Goal: Task Accomplishment & Management: Manage account settings

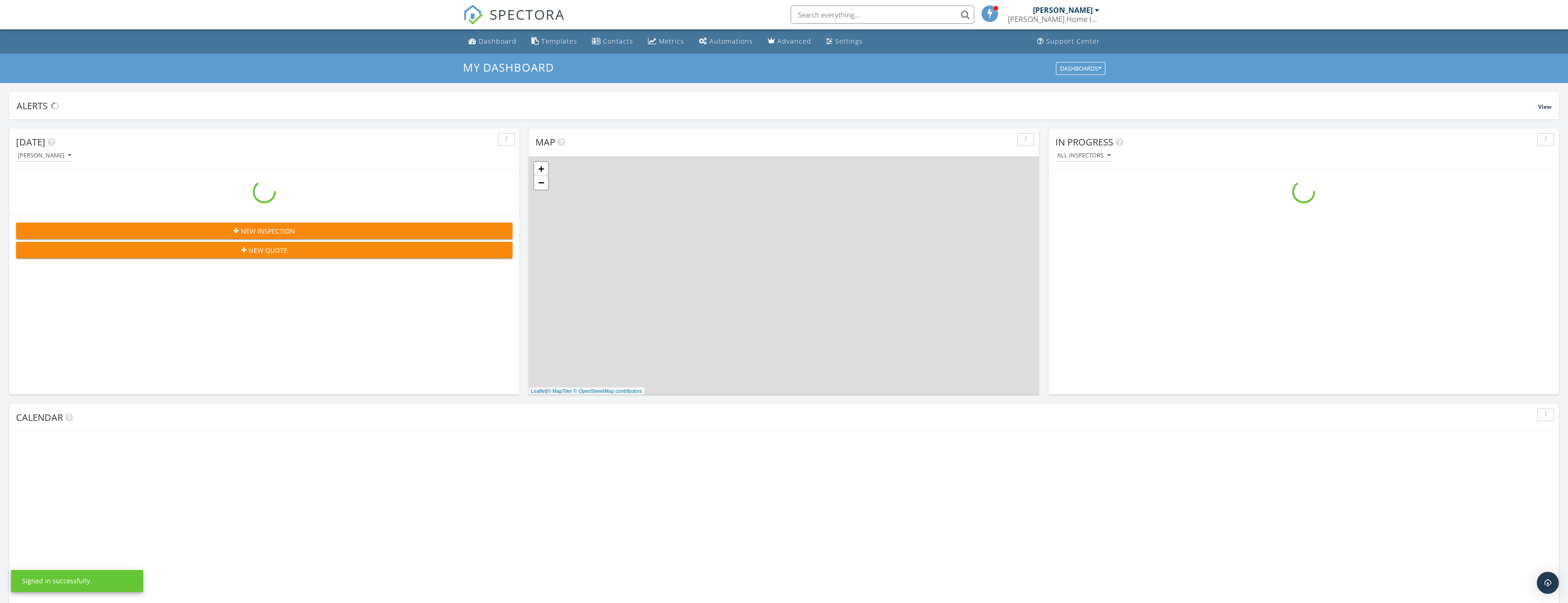
scroll to position [849, 1582]
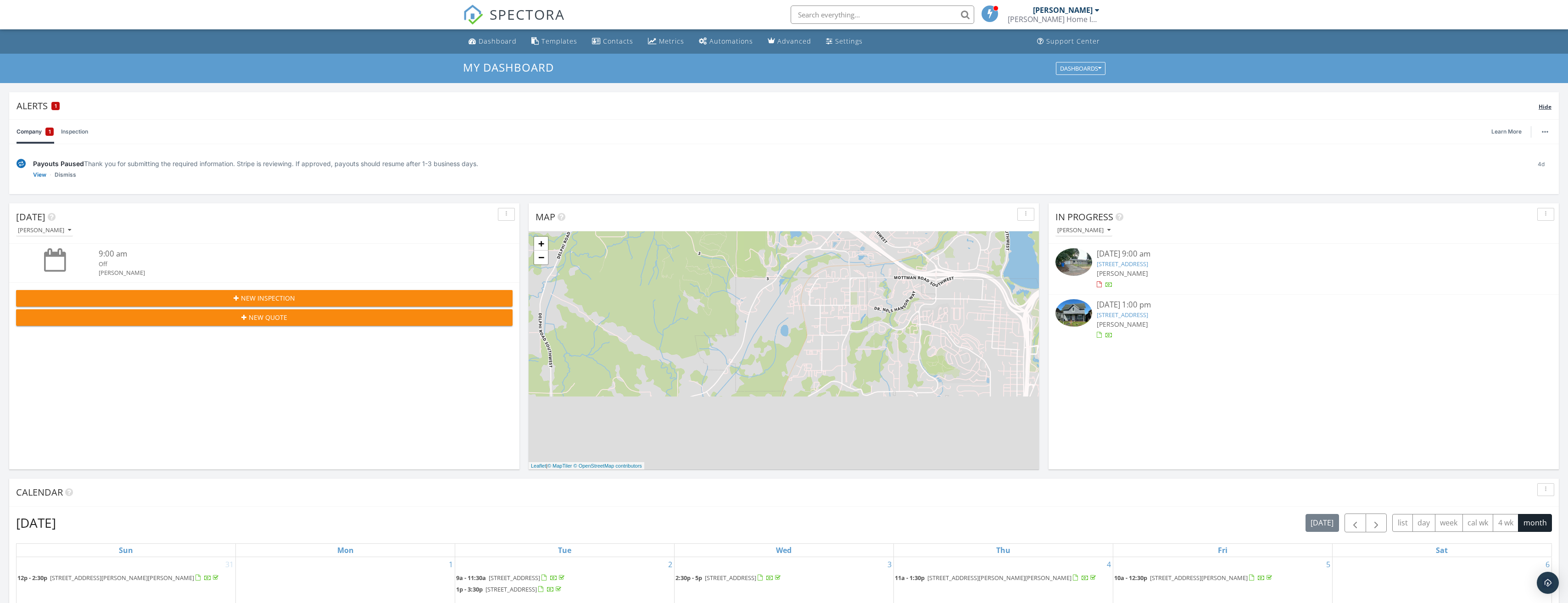
click at [1550, 110] on span "Hide" at bounding box center [1545, 106] width 13 height 8
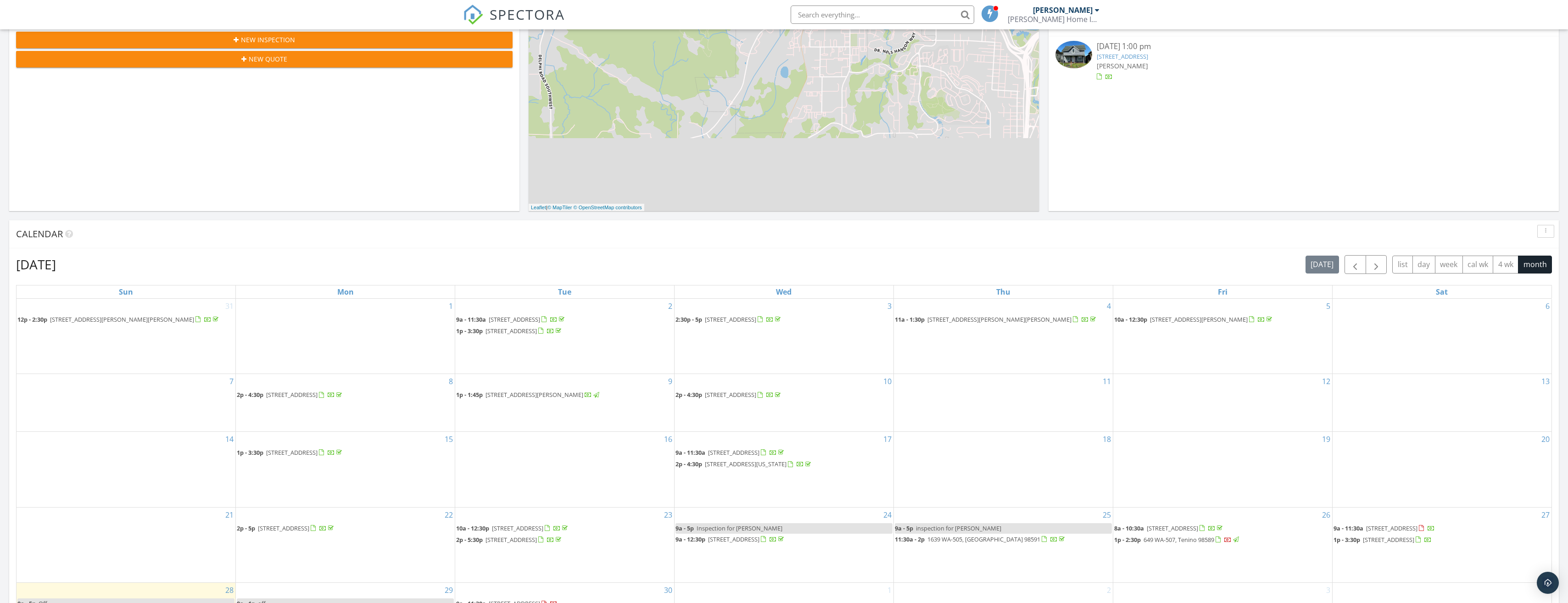
scroll to position [275, 0]
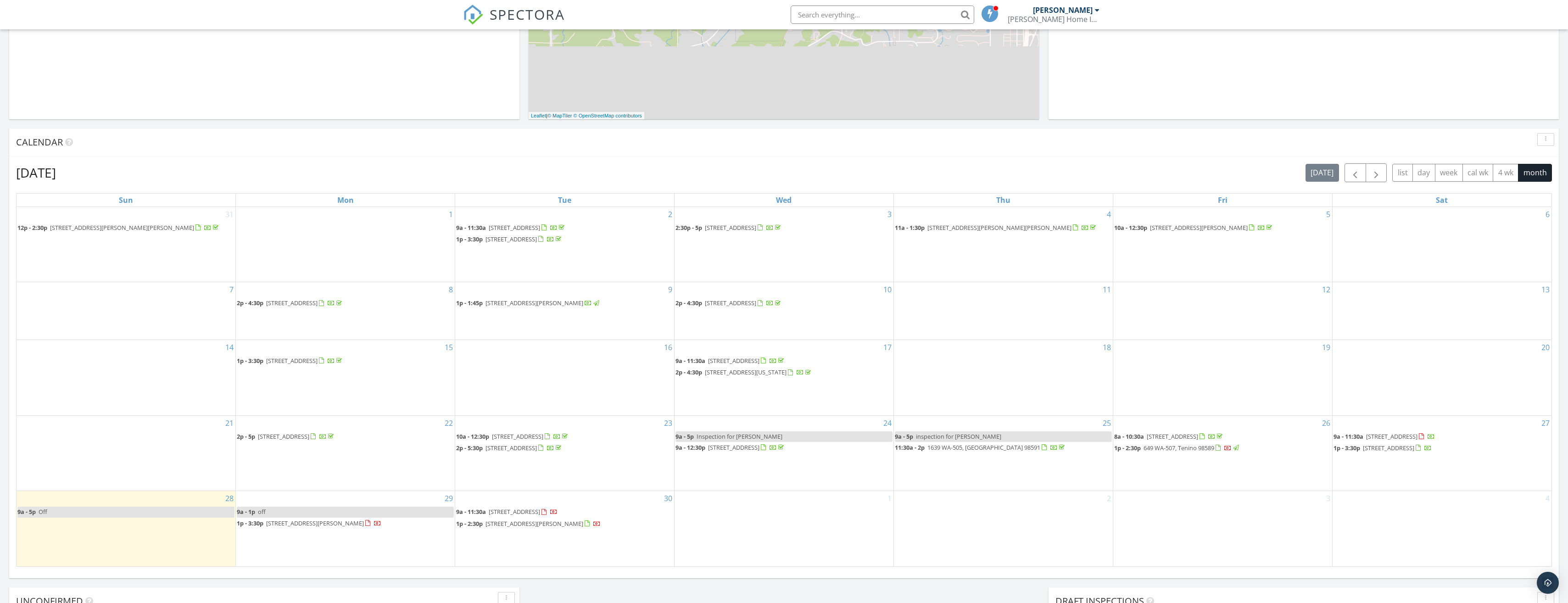
drag, startPoint x: 1376, startPoint y: 441, endPoint x: 1379, endPoint y: 434, distance: 7.6
click at [1379, 434] on span "816 Oakcrest St SE, Olympia 98503" at bounding box center [1391, 436] width 51 height 9
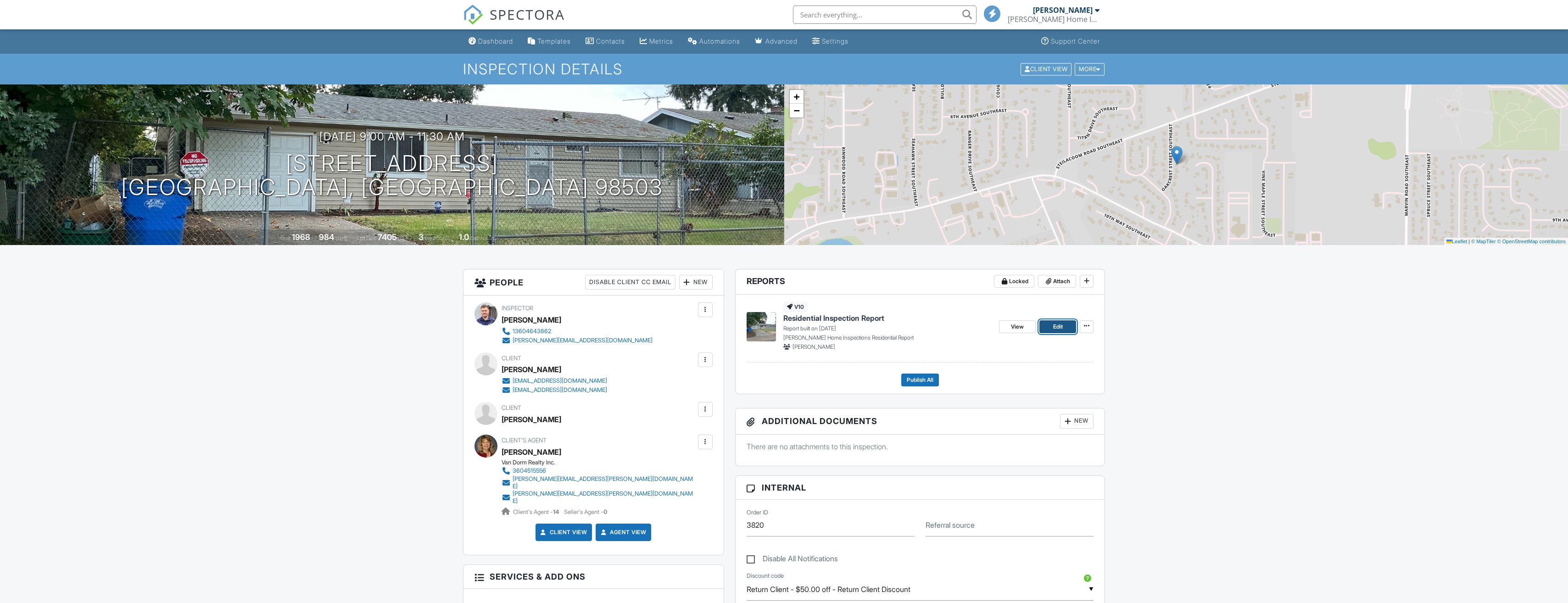
click at [1063, 326] on span "Edit" at bounding box center [1058, 326] width 10 height 9
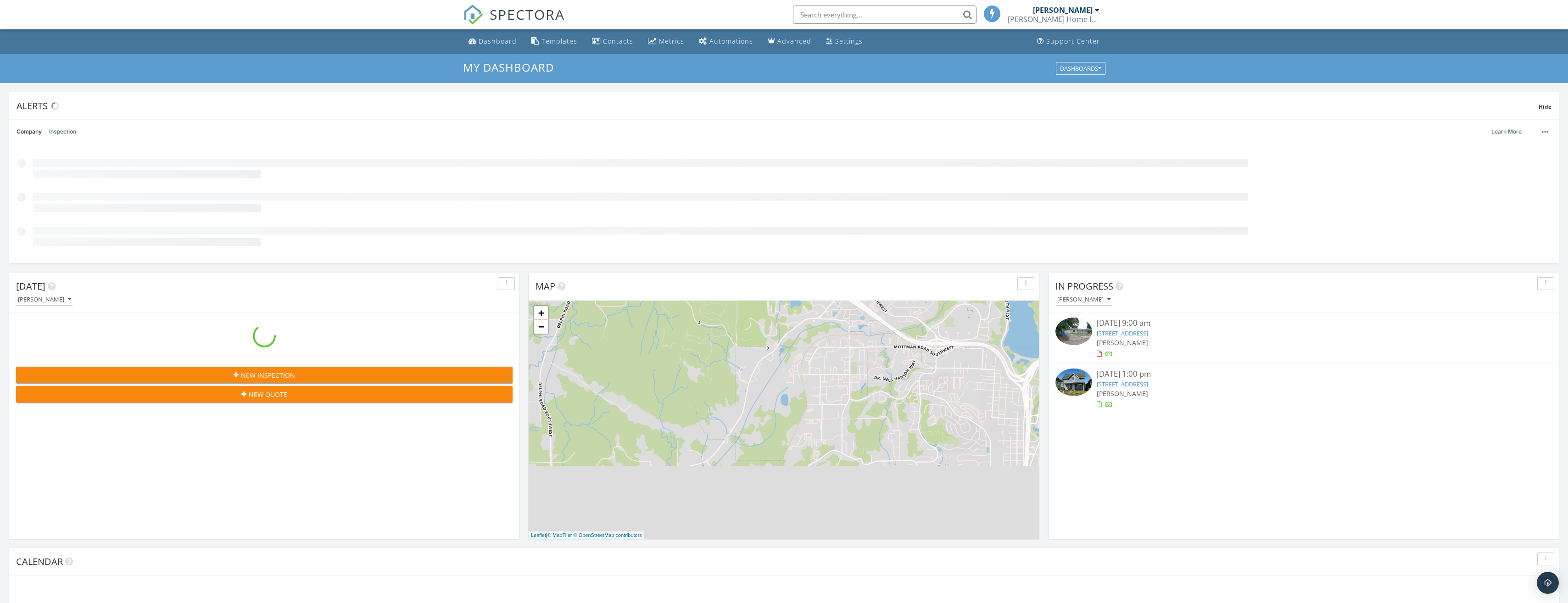
scroll to position [849, 1582]
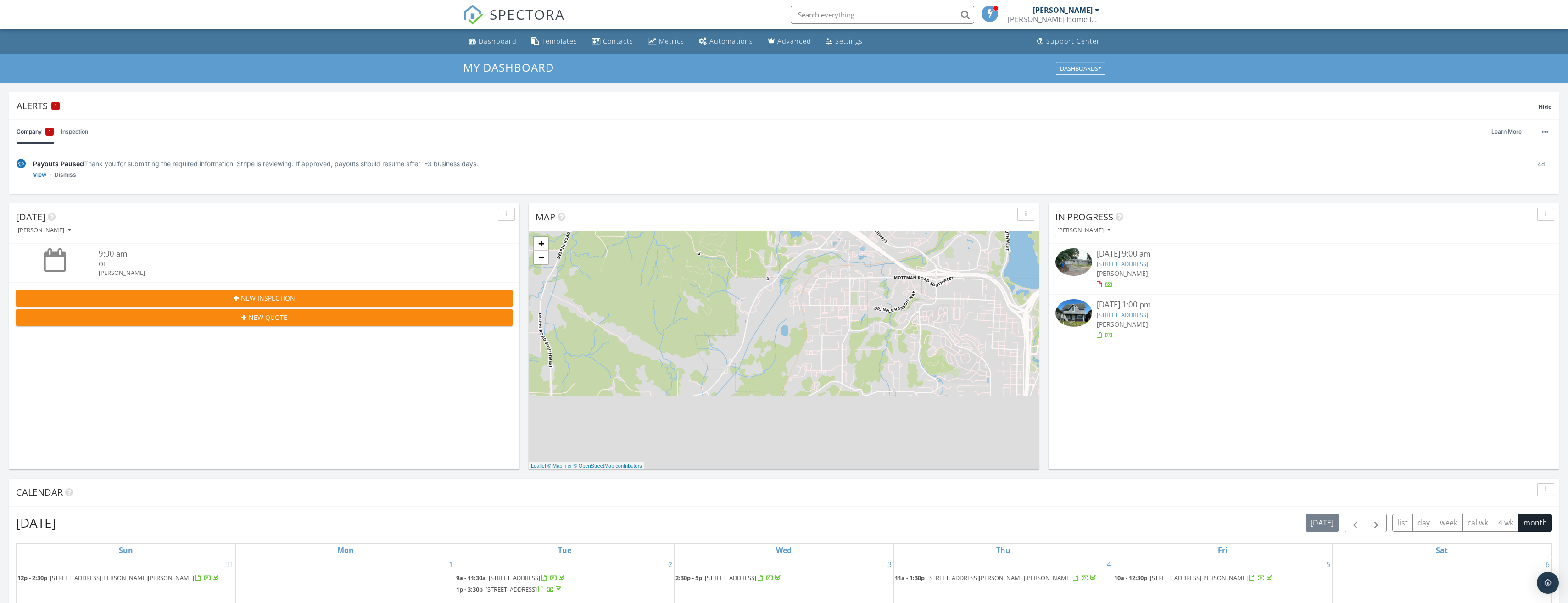
click at [1136, 262] on link "816 Oakcrest St SE, Olympia, WA 98503" at bounding box center [1122, 264] width 51 height 9
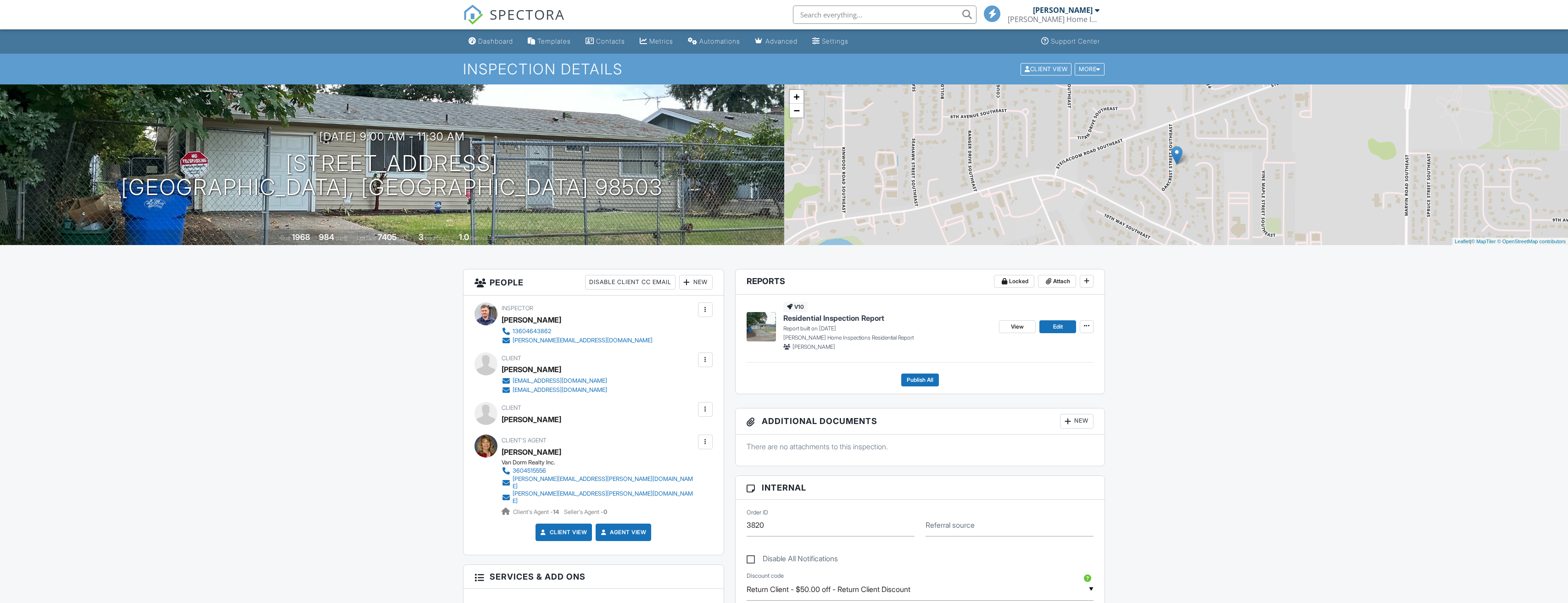
scroll to position [138, 0]
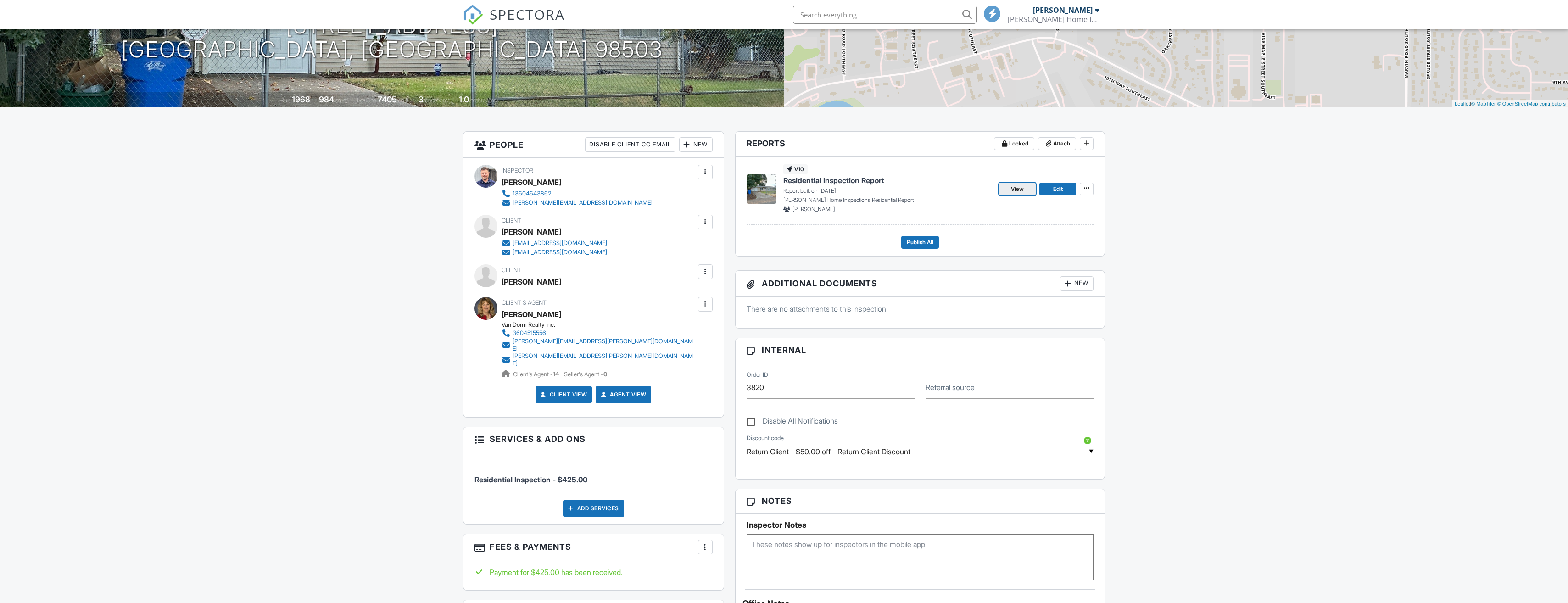
click at [1016, 189] on span "View" at bounding box center [1017, 189] width 13 height 9
click at [1024, 189] on link "View" at bounding box center [1017, 189] width 37 height 13
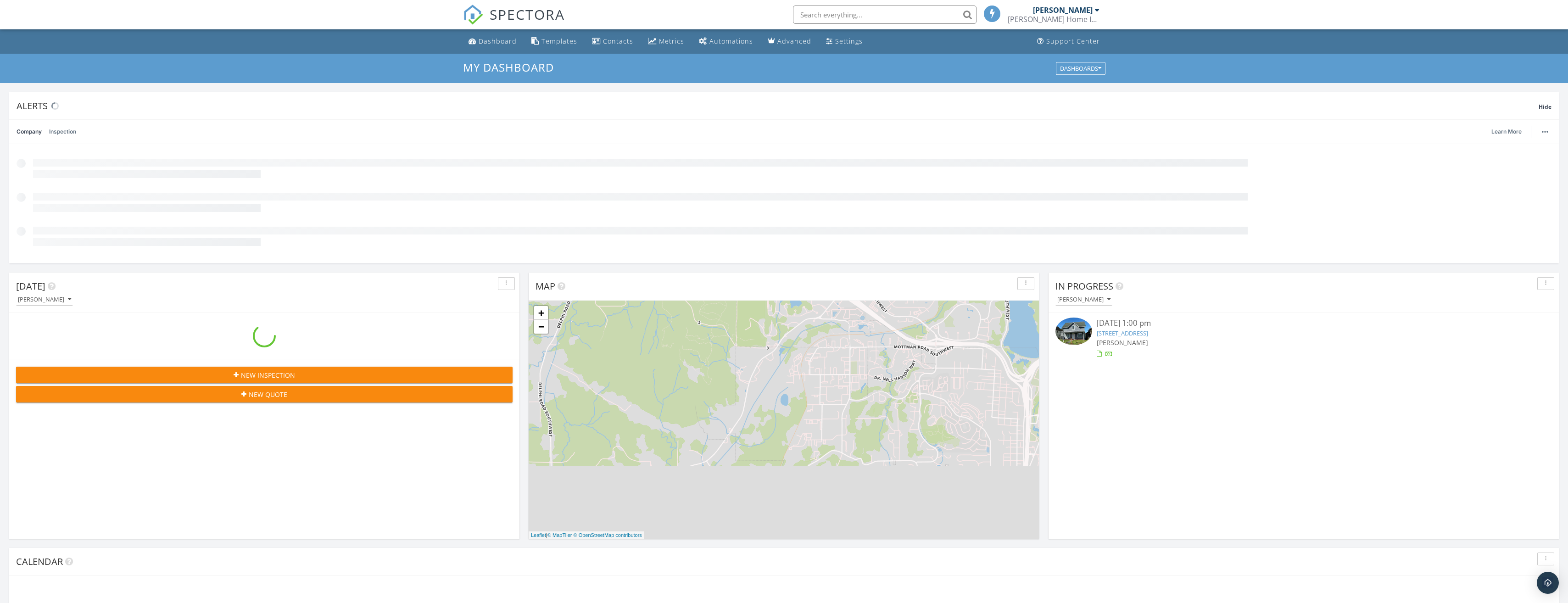
scroll to position [849, 1582]
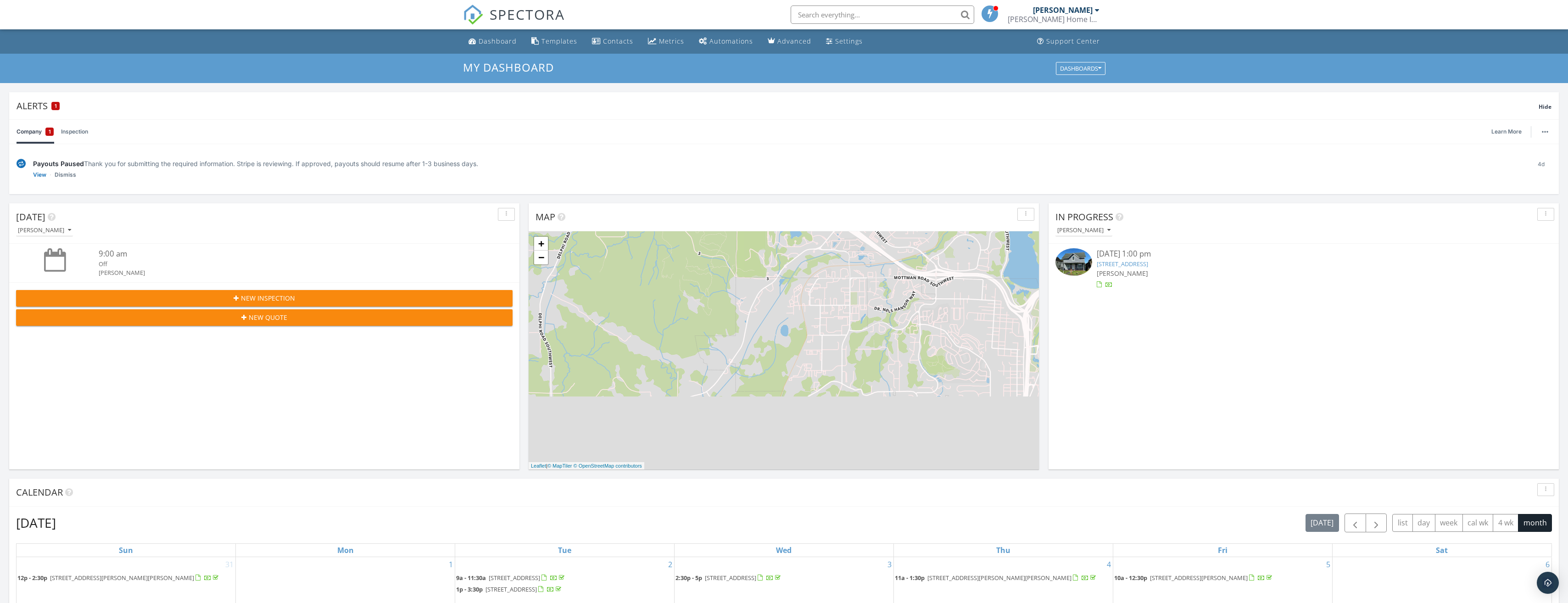
click at [1130, 268] on div "[PERSON_NAME]" at bounding box center [1304, 273] width 414 height 10
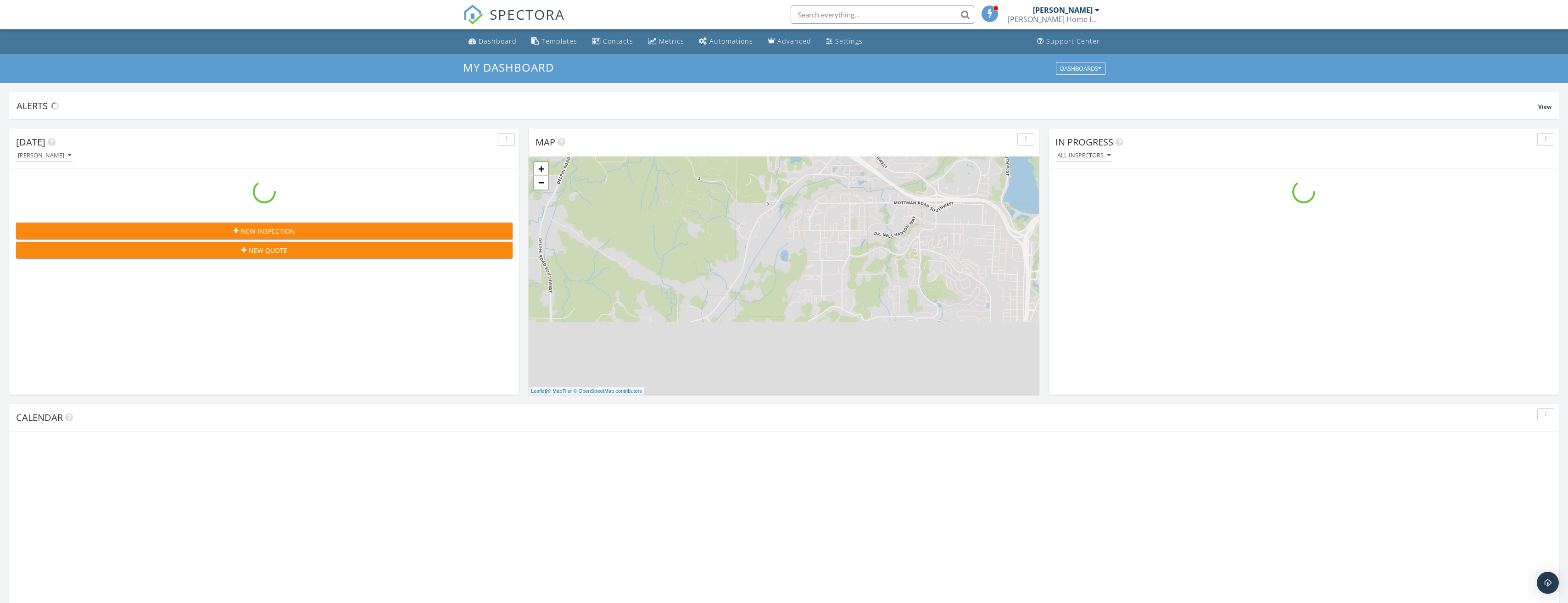
scroll to position [849, 1582]
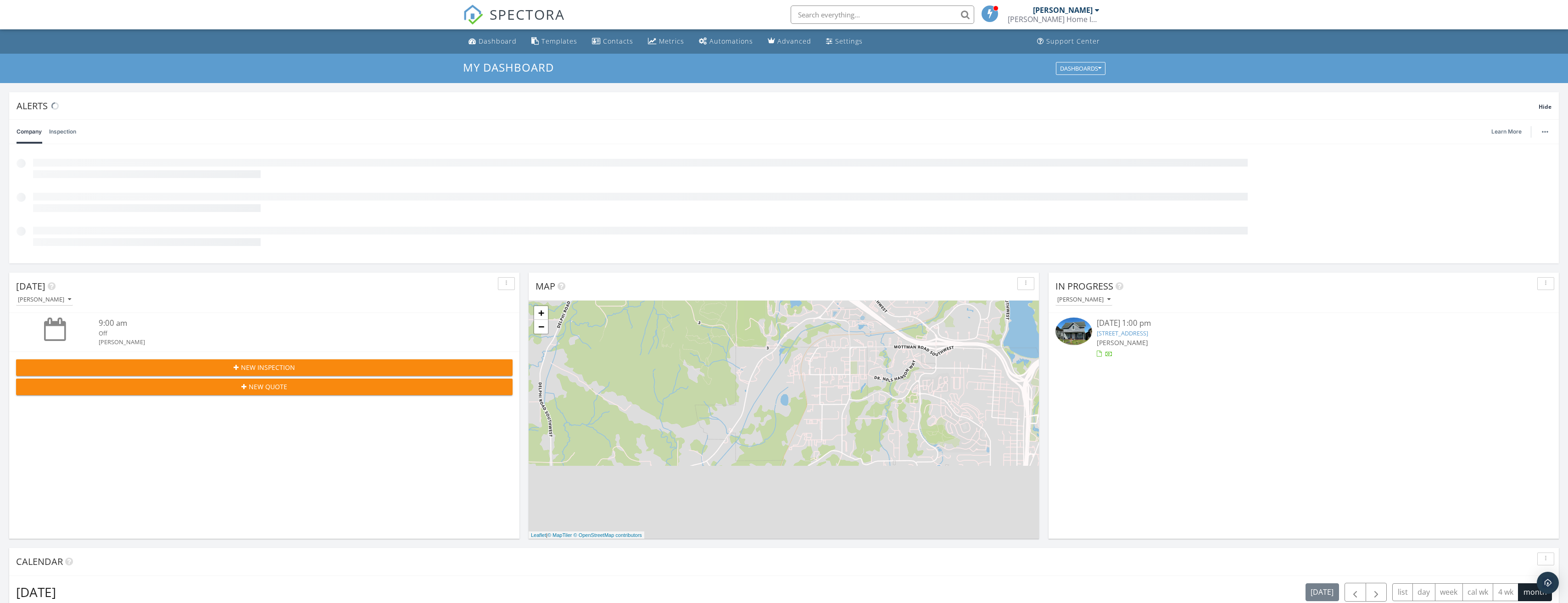
click at [1116, 330] on div "In Progress [PERSON_NAME] [DATE] 1:00 pm [STREET_ADDRESS][PERSON_NAME]" at bounding box center [1304, 405] width 510 height 266
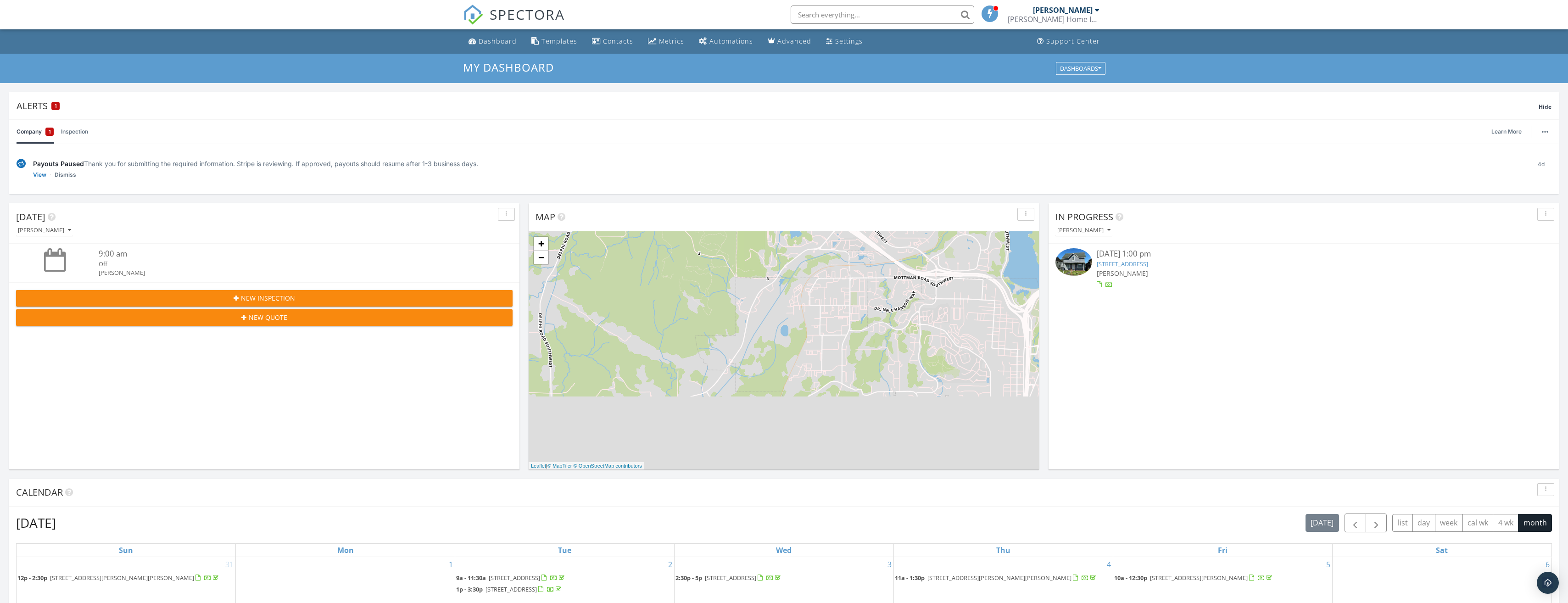
click at [1123, 270] on span "[PERSON_NAME]" at bounding box center [1122, 273] width 51 height 9
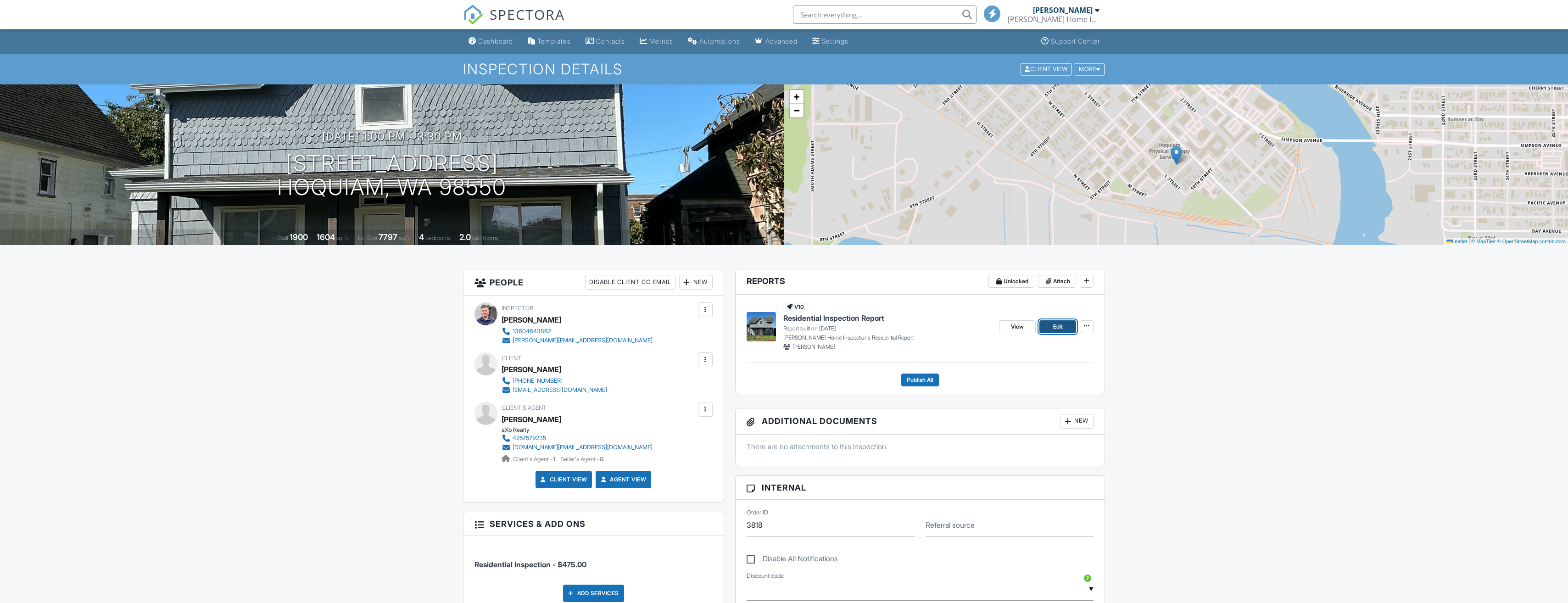
click at [1055, 329] on span "Edit" at bounding box center [1058, 326] width 10 height 9
click at [1029, 327] on link "View" at bounding box center [1017, 326] width 37 height 13
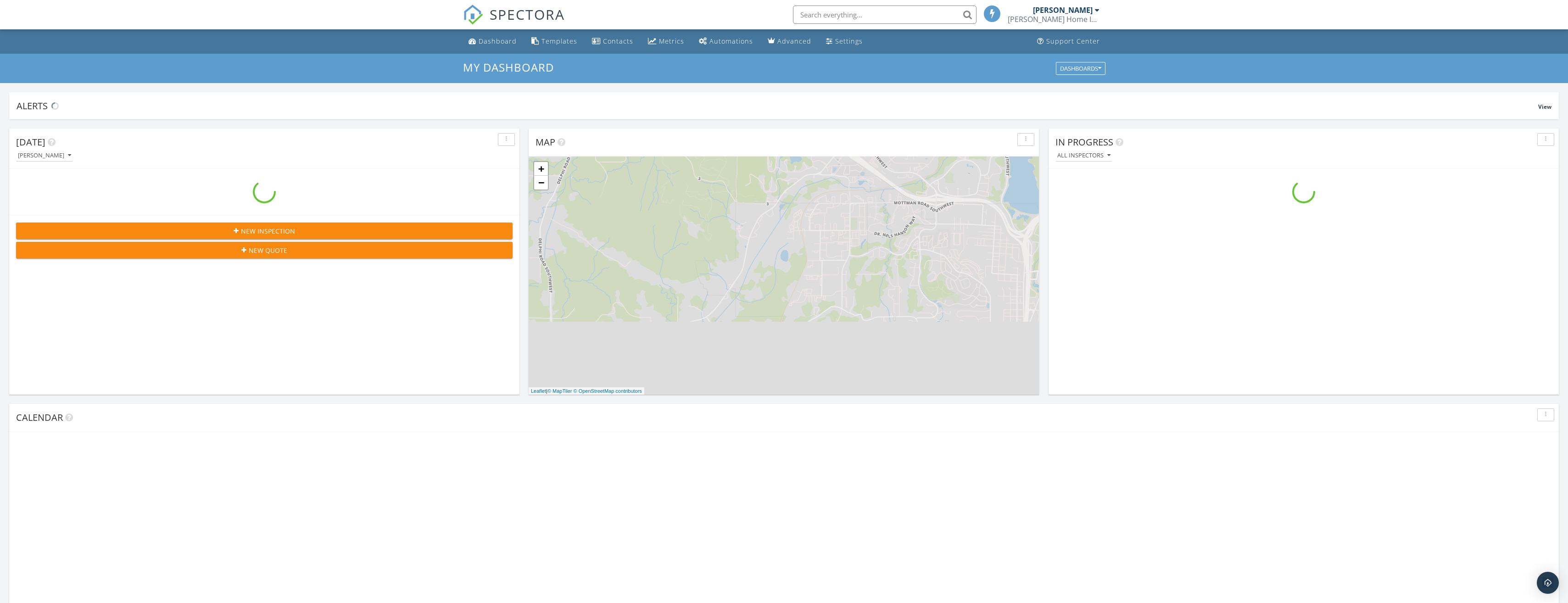
scroll to position [849, 1582]
